Goal: Information Seeking & Learning: Learn about a topic

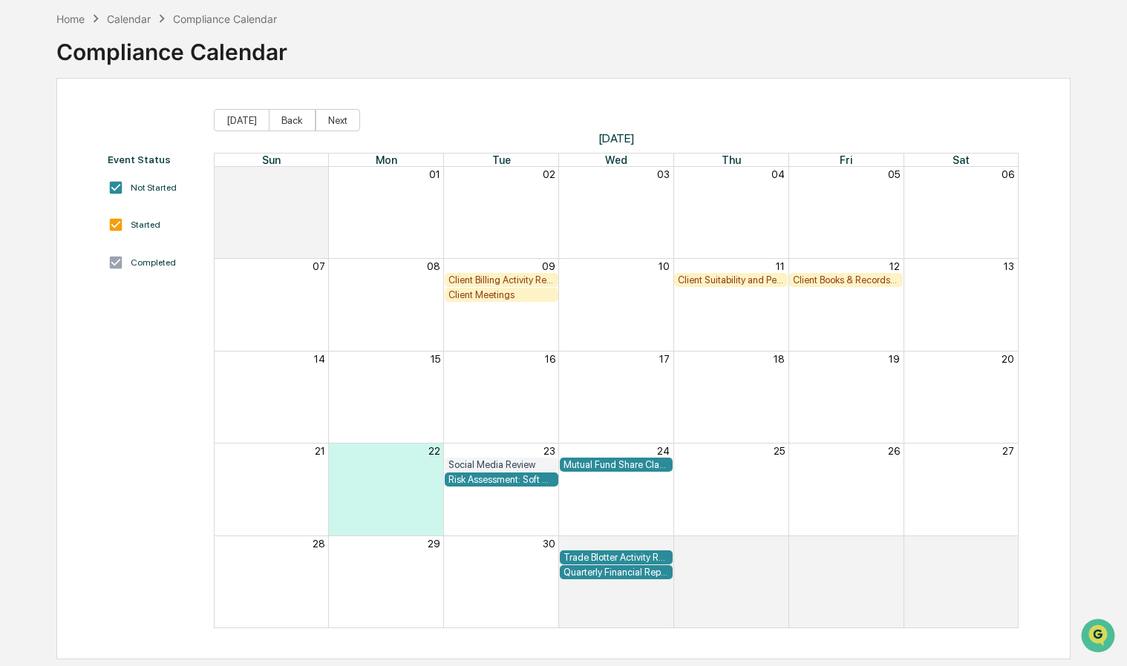
scroll to position [70, 0]
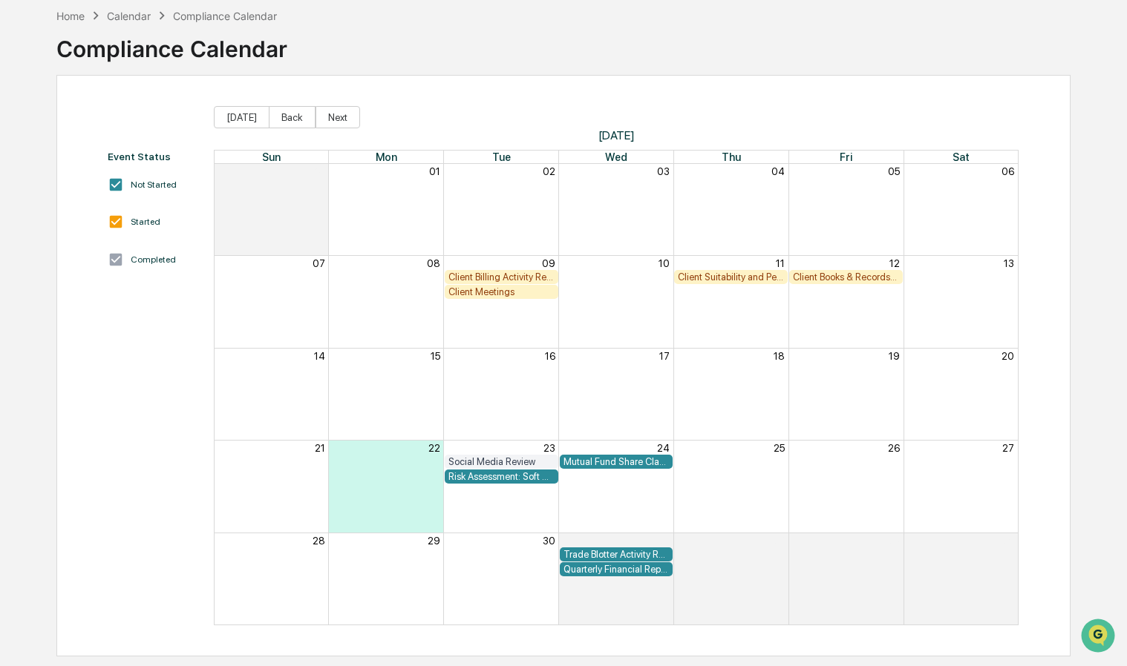
click at [504, 273] on div "Client Billing Activity Review" at bounding box center [501, 277] width 106 height 11
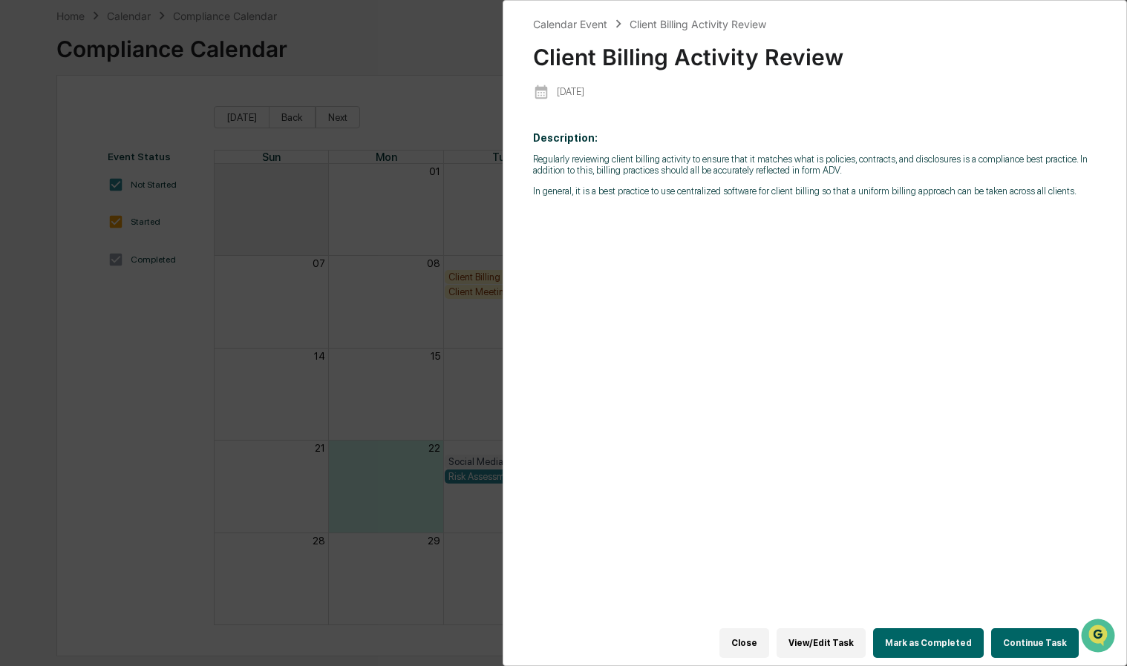
click at [458, 338] on div "Calendar Event Client Billing Activity Review Client Billing Activity Review [D…" at bounding box center [563, 333] width 1127 height 666
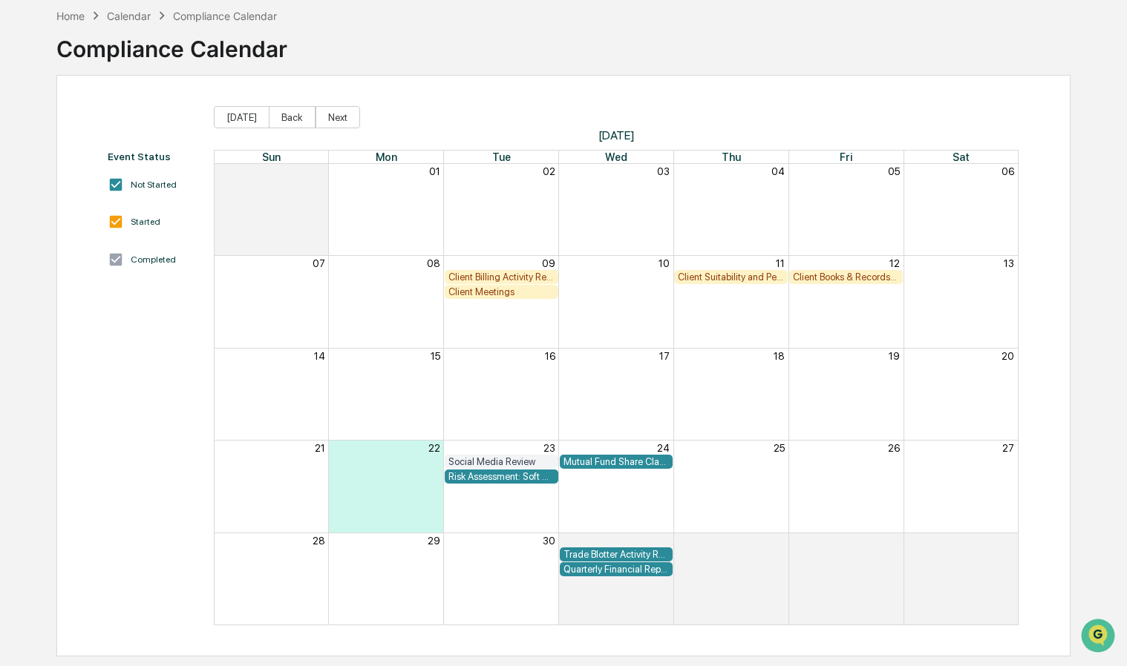
click at [488, 289] on div "Client Meetings" at bounding box center [501, 291] width 106 height 11
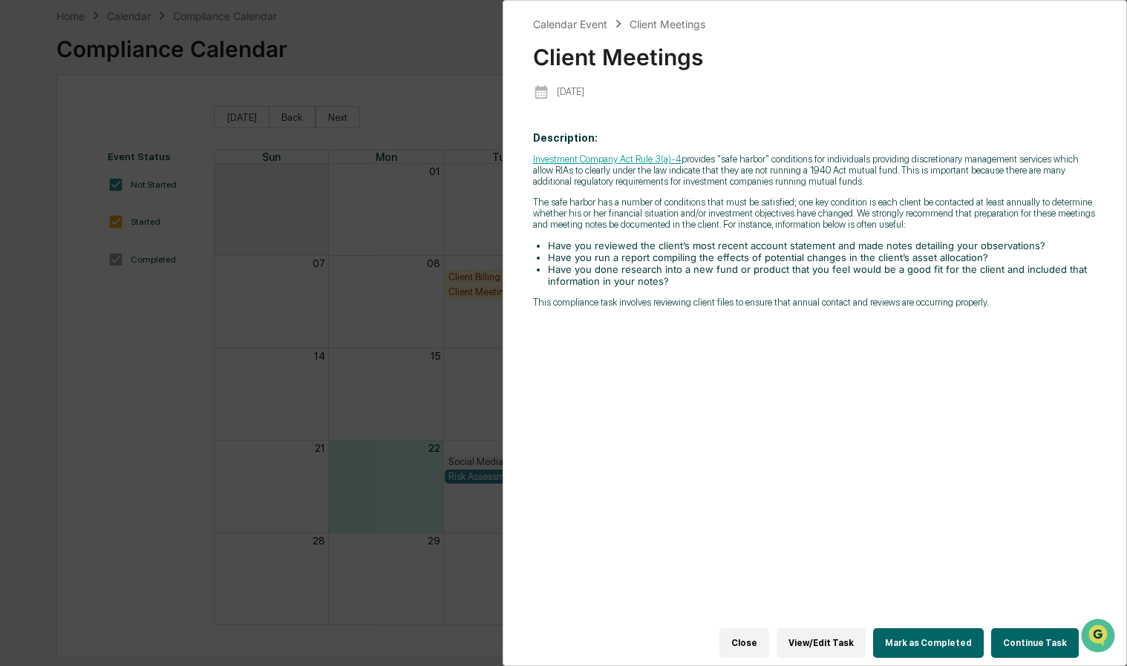
click at [469, 335] on div "Calendar Event Client Meetings Client Meetings [DATE] Description: Investment C…" at bounding box center [563, 333] width 1127 height 666
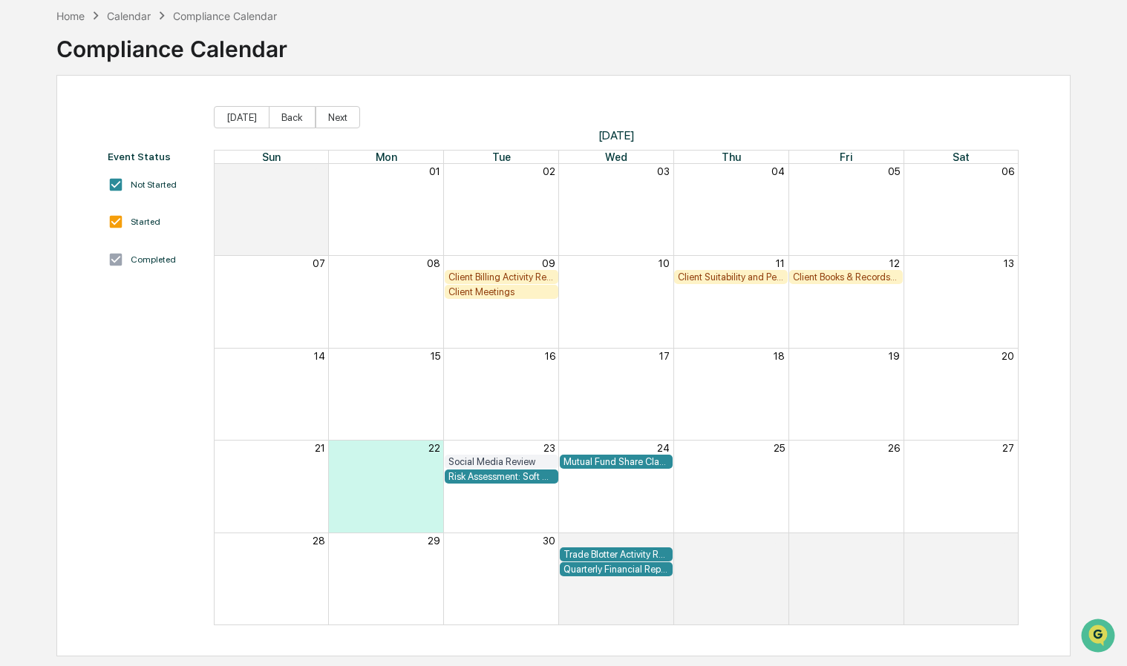
click at [730, 280] on div "Client Suitability and Performance Review" at bounding box center [731, 277] width 106 height 11
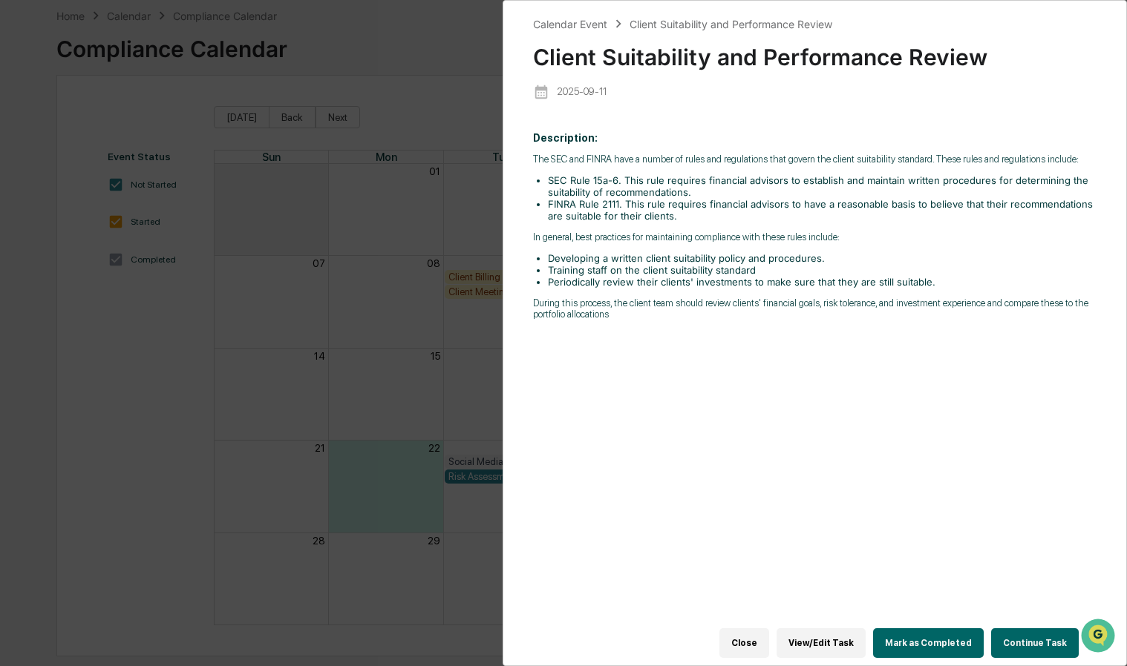
click at [472, 245] on div "Calendar Event Client Suitability and Performance Review Client Suitability and…" at bounding box center [563, 333] width 1127 height 666
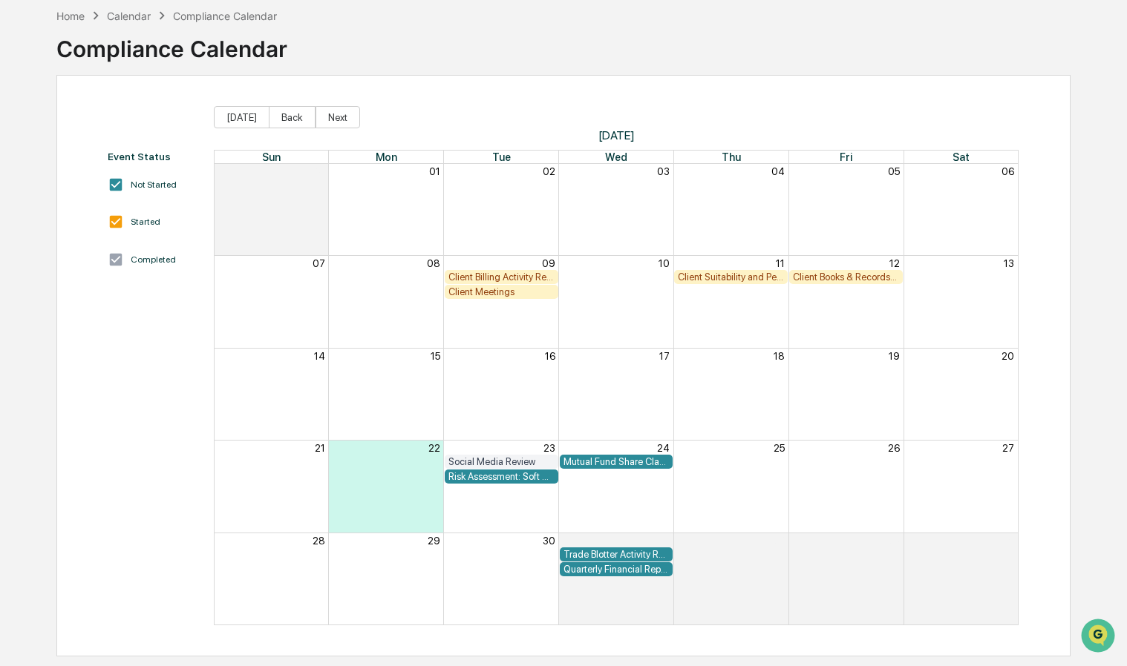
click at [714, 272] on div "Client Suitability and Performance Review" at bounding box center [731, 277] width 106 height 11
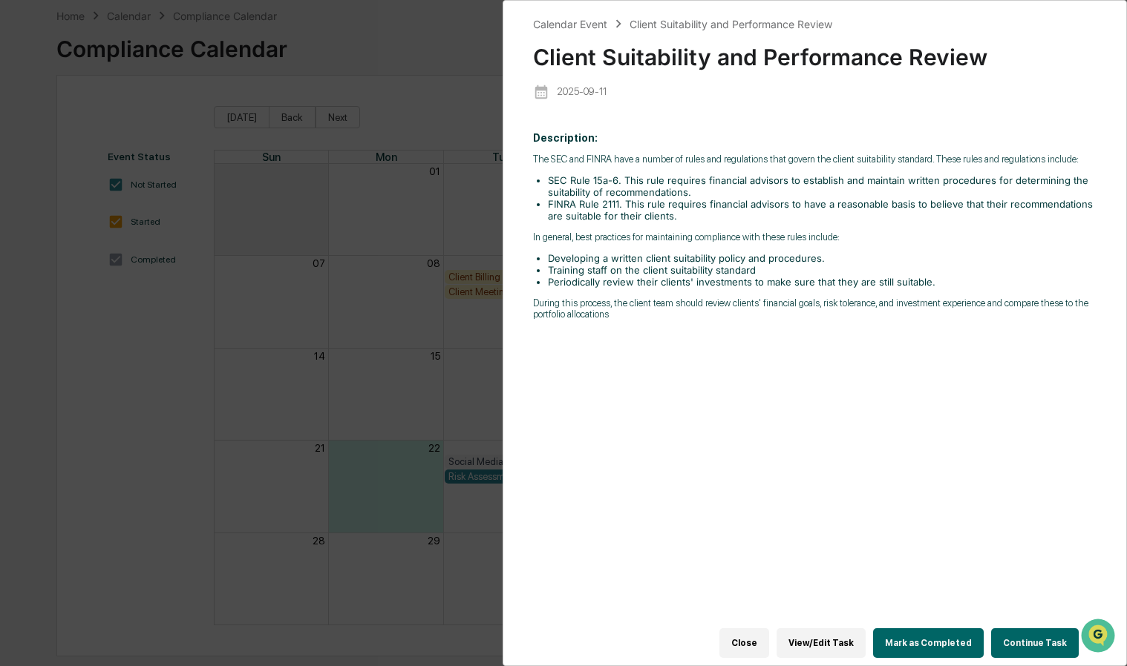
click at [473, 367] on div "Calendar Event Client Suitability and Performance Review Client Suitability and…" at bounding box center [563, 333] width 1127 height 666
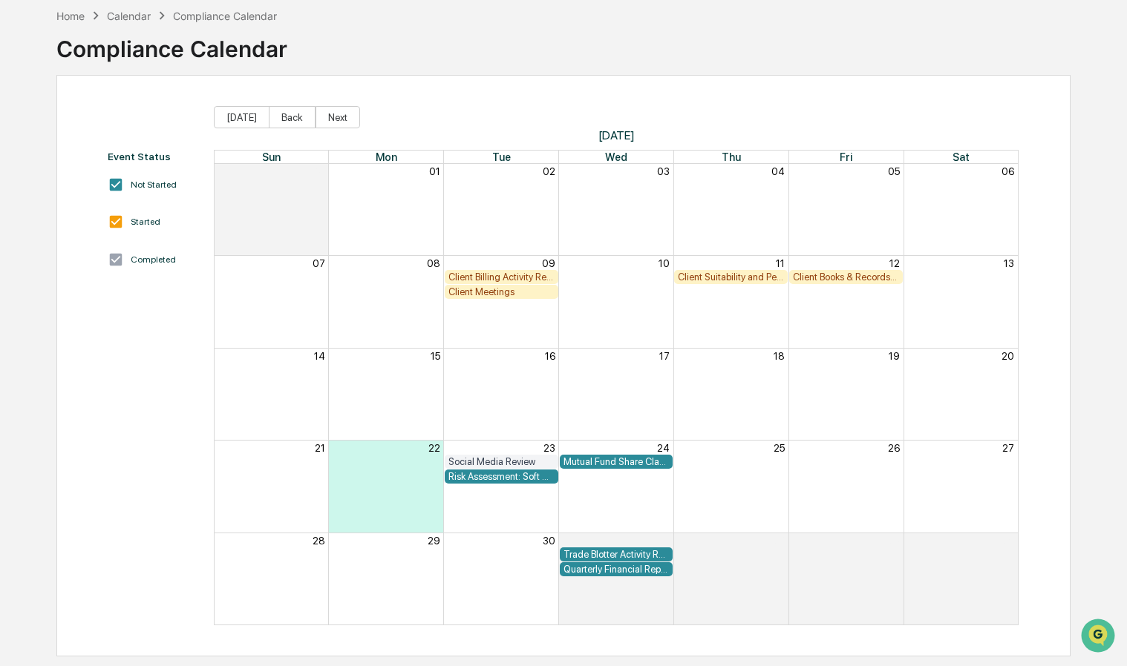
click at [839, 275] on div "Client Books & Records Review" at bounding box center [846, 277] width 106 height 11
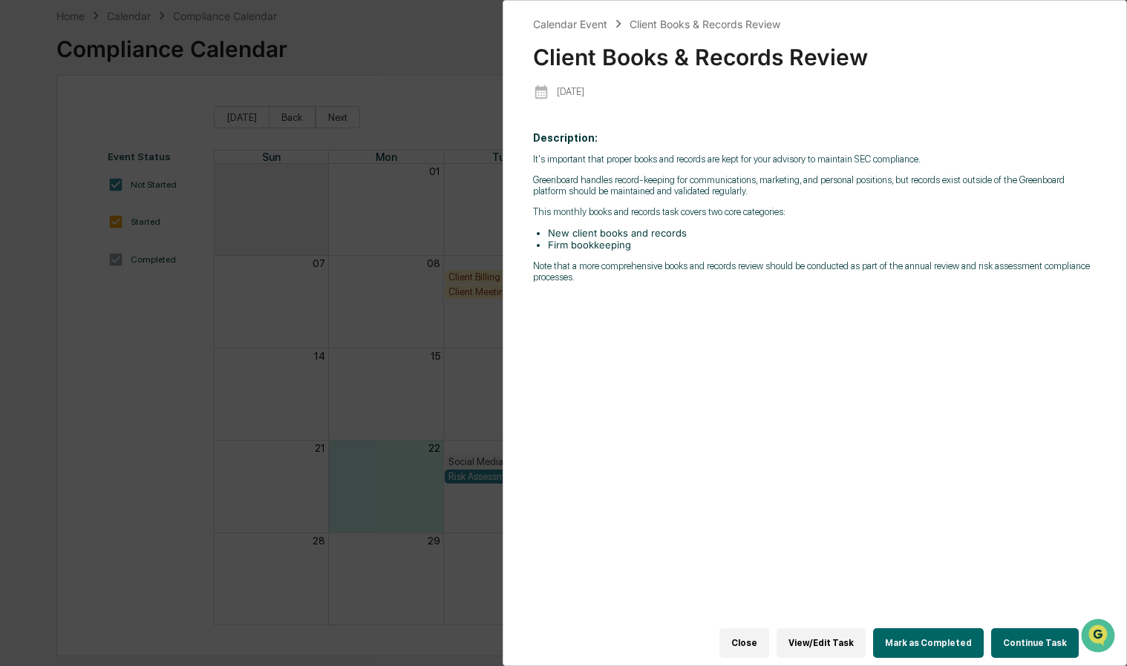
click at [480, 335] on div "Calendar Event Client Books & Records Review Client Books & Records Review [DAT…" at bounding box center [563, 333] width 1127 height 666
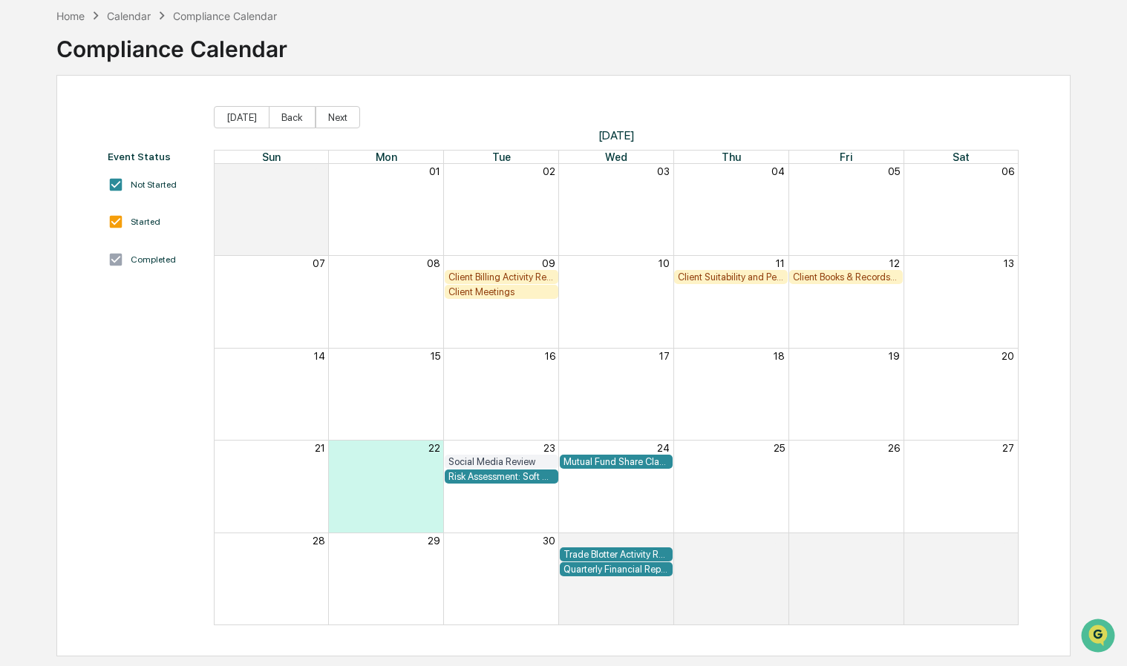
click at [490, 460] on div "Social Media Review" at bounding box center [501, 461] width 106 height 11
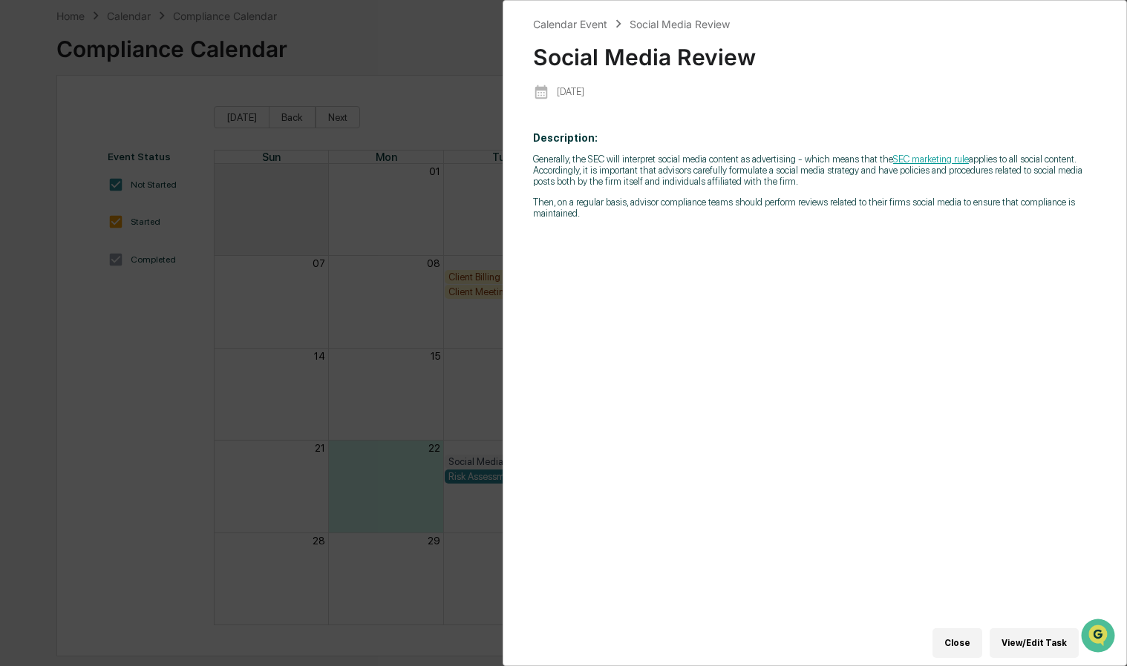
click at [463, 338] on div "Calendar Event Social Media Review Social Media Review [DATE] Description: Gene…" at bounding box center [563, 333] width 1127 height 666
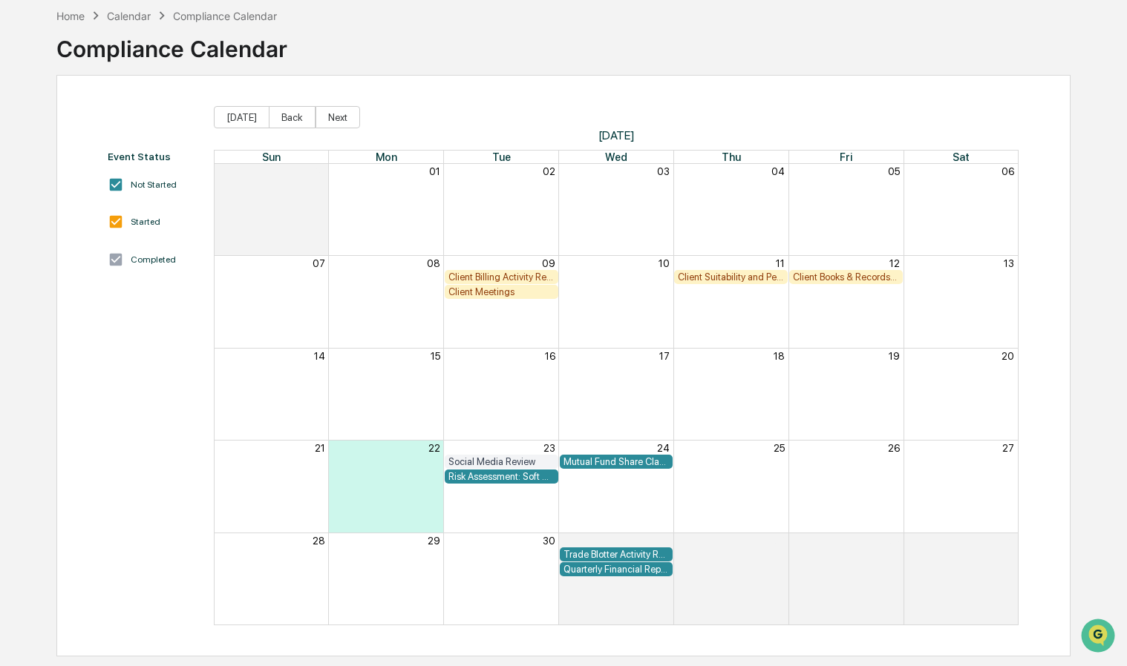
click at [488, 476] on div "Risk Assessment: Soft Dollar Kickbacks" at bounding box center [501, 476] width 106 height 11
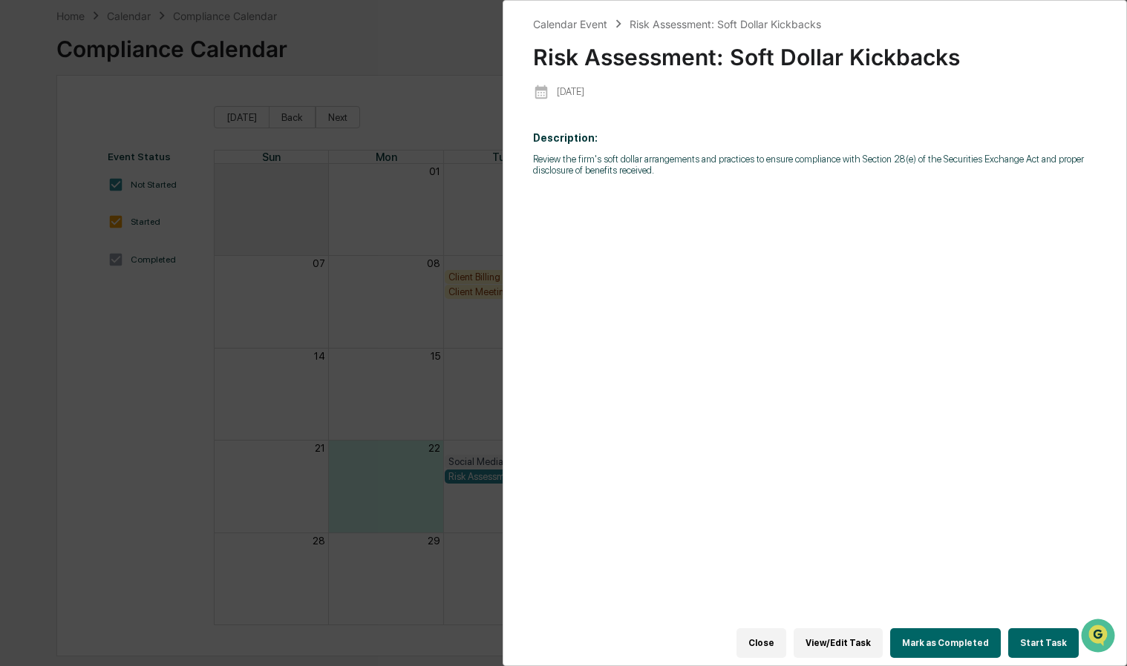
click at [425, 359] on div "Calendar Event Risk Assessment: Soft Dollar Kickbacks Risk Assessment: Soft Dol…" at bounding box center [563, 333] width 1127 height 666
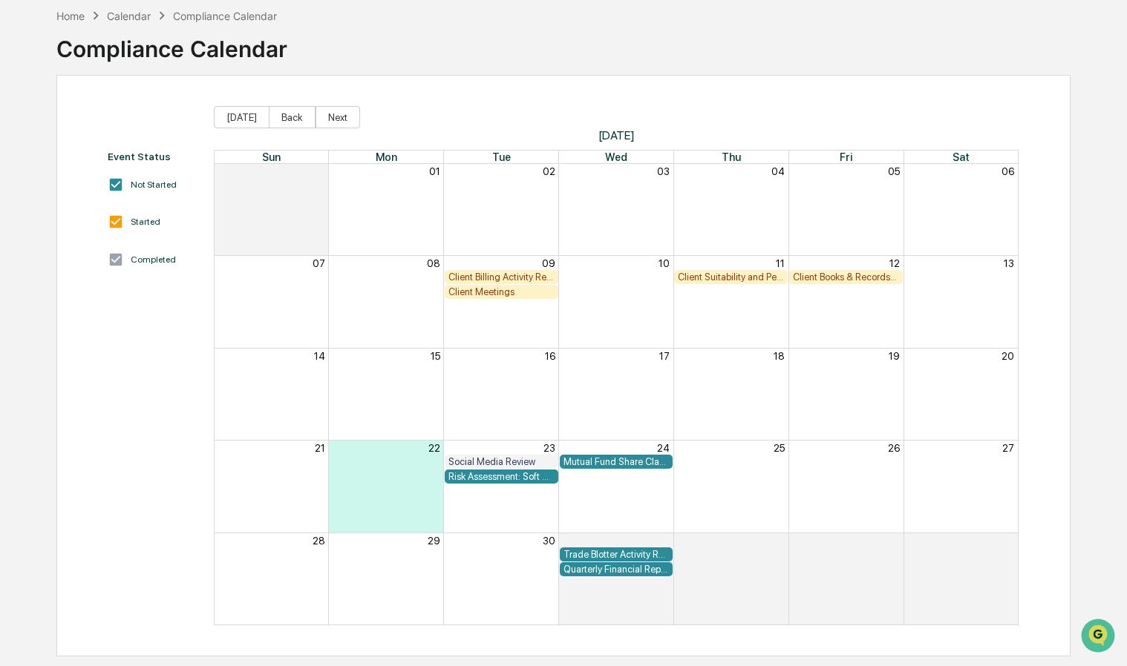
click at [611, 459] on div "Mutual Fund Share Class & Fee Review" at bounding box center [616, 461] width 106 height 11
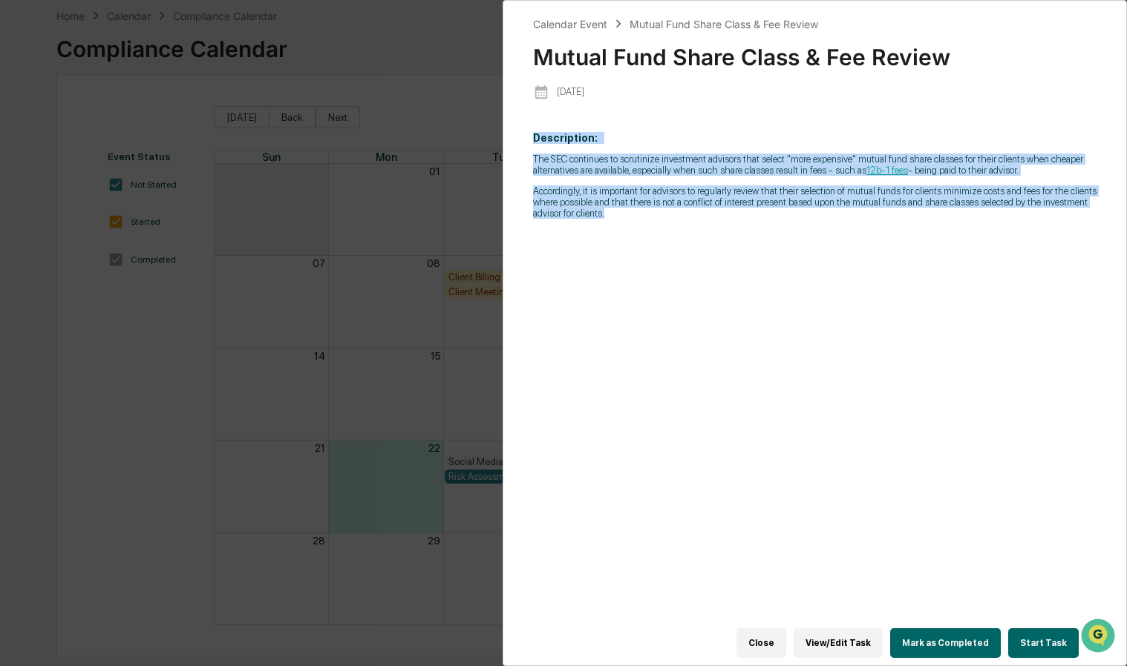
drag, startPoint x: 533, startPoint y: 138, endPoint x: 611, endPoint y: 223, distance: 115.5
click at [611, 219] on p "Description: The SEC continues to scrutinize investment advisors that select "m…" at bounding box center [814, 175] width 563 height 87
drag, startPoint x: 611, startPoint y: 223, endPoint x: 591, endPoint y: 203, distance: 27.8
click at [591, 203] on p "Accordingly, it is important for advisors to regularly review that their select…" at bounding box center [814, 202] width 563 height 33
